Goal: Task Accomplishment & Management: Use online tool/utility

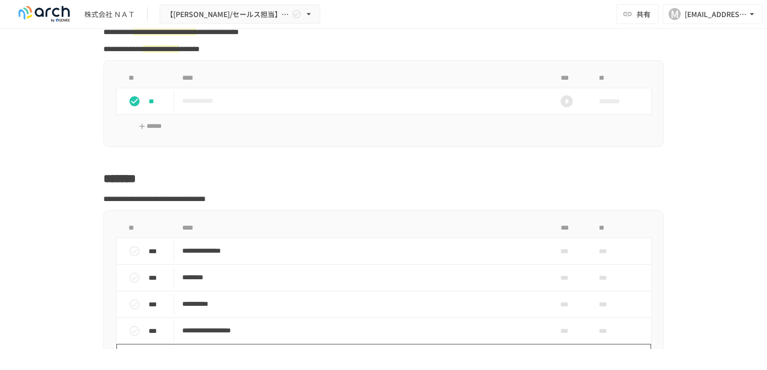
scroll to position [1355, 0]
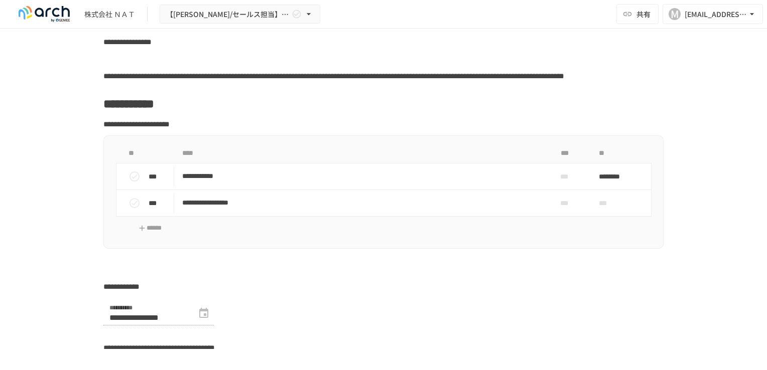
scroll to position [2560, 0]
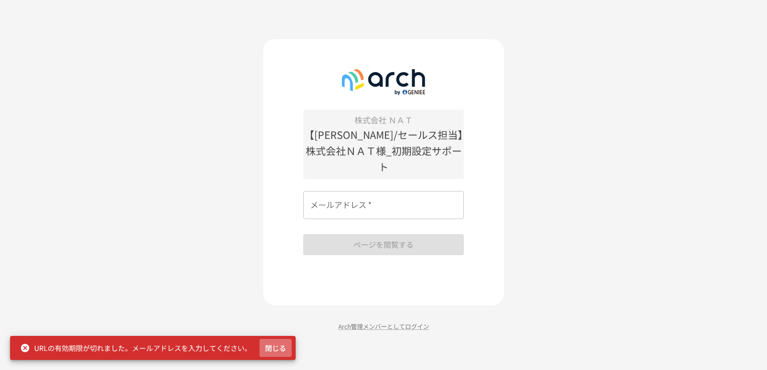
click at [268, 346] on button "閉じる" at bounding box center [275, 348] width 32 height 19
click at [322, 198] on input "メールアドレス   *" at bounding box center [383, 205] width 161 height 28
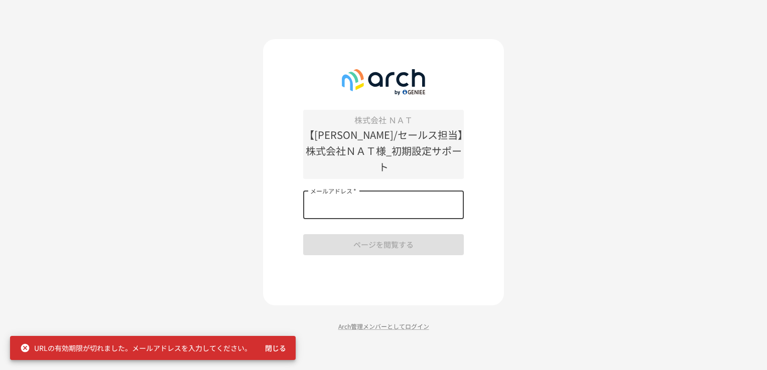
type input "**********"
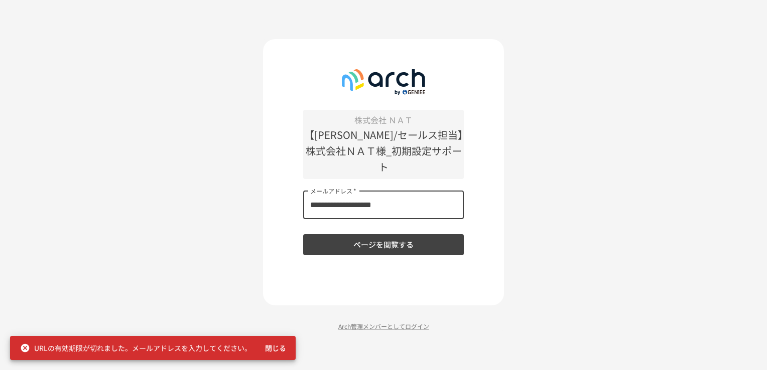
click at [362, 240] on button "ページを閲覧する" at bounding box center [383, 244] width 161 height 21
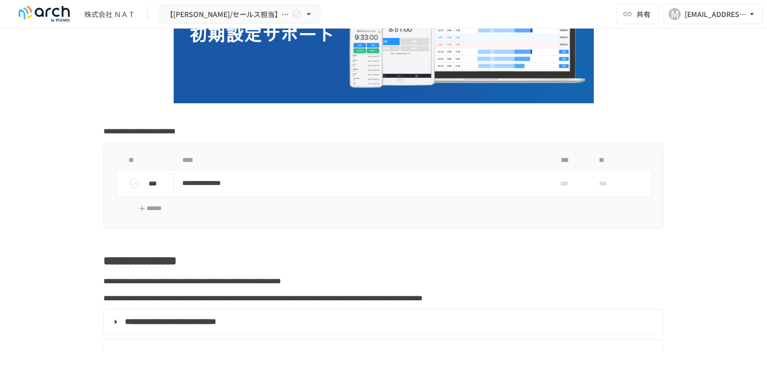
scroll to position [5, 0]
